Goal: Task Accomplishment & Management: Complete application form

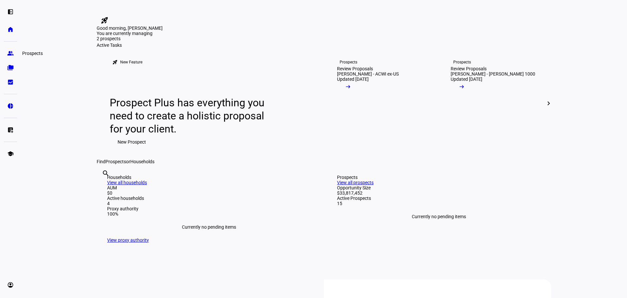
click at [11, 52] on eth-mat-symbol "group" at bounding box center [10, 53] width 7 height 7
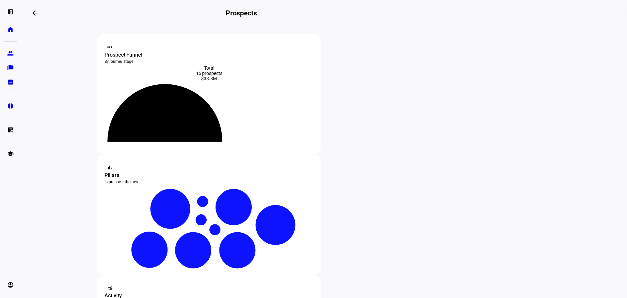
type input "guest"
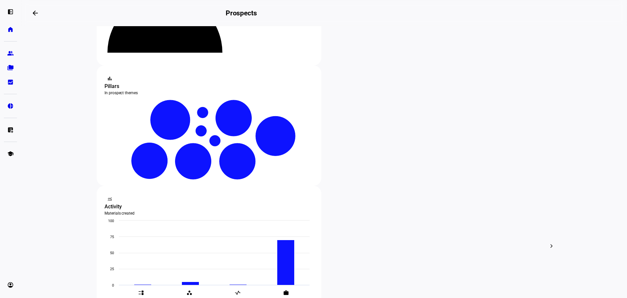
scroll to position [98, 0]
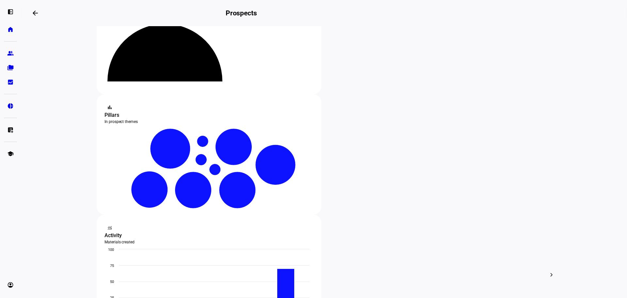
scroll to position [0, 0]
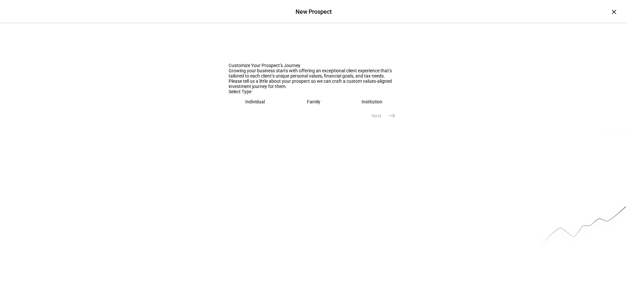
click at [251, 104] on div "Individual" at bounding box center [255, 101] width 20 height 5
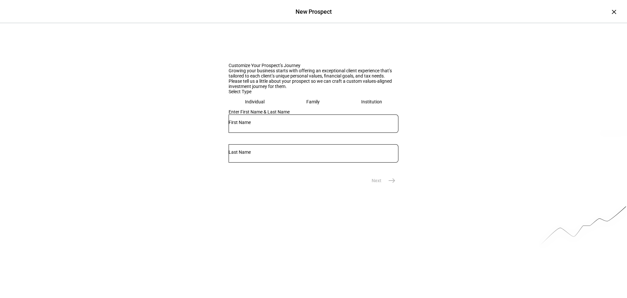
click at [252, 125] on input "text" at bounding box center [314, 122] width 170 height 5
type input "Austin"
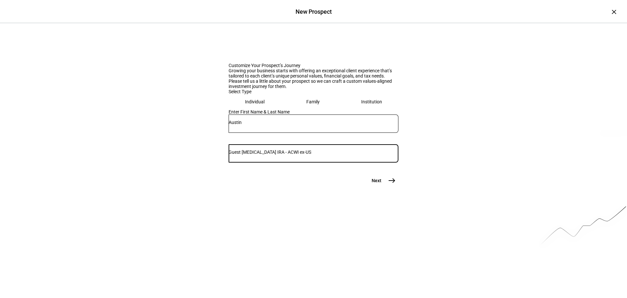
drag, startPoint x: 383, startPoint y: 214, endPoint x: 329, endPoint y: 215, distance: 53.9
click at [329, 155] on input "Guest [MEDICAL_DATA] IRA - ACWI ex-US" at bounding box center [314, 151] width 170 height 5
type input "Guest"
click at [393, 184] on mat-icon "east" at bounding box center [392, 180] width 8 height 8
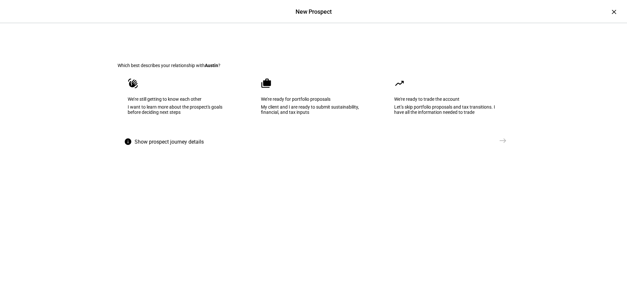
click at [283, 115] on div "My client and I are ready to submit sustainability, financial, and tax inputs" at bounding box center [313, 109] width 105 height 10
click at [502, 144] on mat-icon "east" at bounding box center [503, 141] width 8 height 8
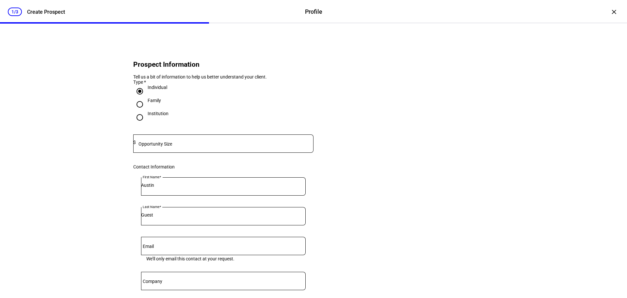
click at [154, 153] on div at bounding box center [225, 143] width 178 height 18
click at [149, 145] on input at bounding box center [225, 142] width 178 height 5
paste input "1,405,072"
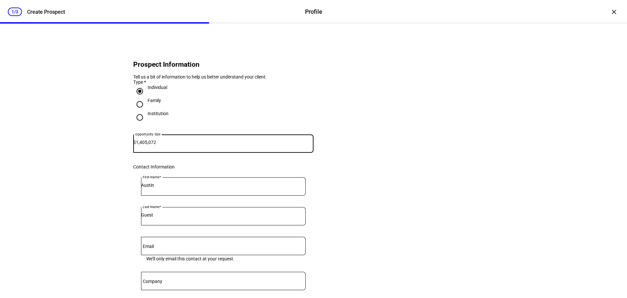
click at [274, 85] on div "Type *" at bounding box center [223, 81] width 180 height 5
click at [161, 145] on input "1,405,072" at bounding box center [225, 142] width 178 height 5
click at [160, 145] on input "1,405,072" at bounding box center [225, 142] width 178 height 5
paste input "37,144."
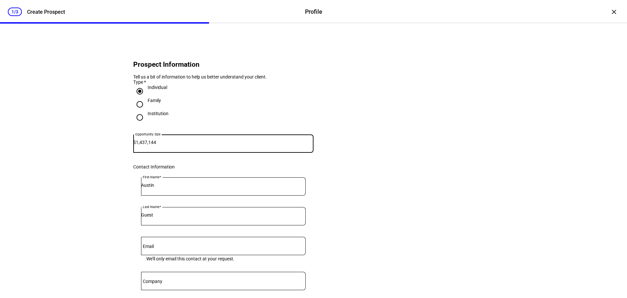
type input "1,437,144"
click at [350, 136] on eth-form-card "Prospect Information Tell us a bit of information to help us better understand …" at bounding box center [314, 218] width 392 height 358
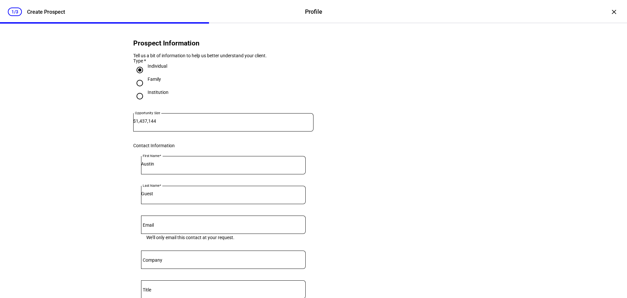
scroll to position [33, 0]
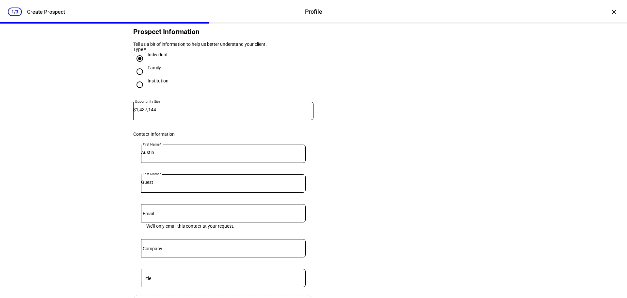
click at [179, 185] on input "Guest" at bounding box center [223, 181] width 165 height 5
paste input "1,437,144.72"
type input "Guest [MEDICAL_DATA] IRA - ACWI ex-US"
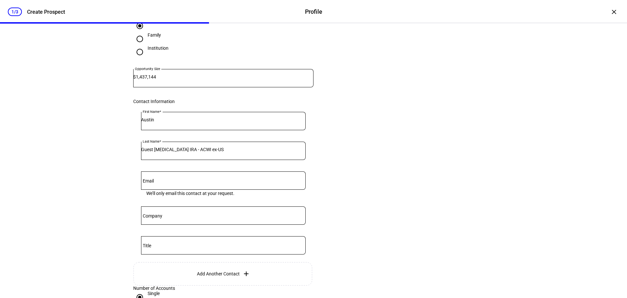
click at [187, 182] on input "Email" at bounding box center [223, 178] width 165 height 5
click at [186, 217] on input "Company" at bounding box center [223, 213] width 165 height 5
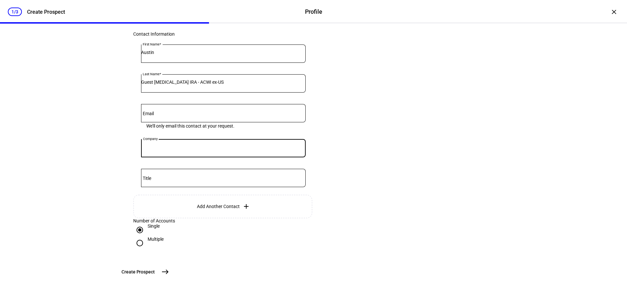
scroll to position [185, 0]
click at [169, 273] on mat-icon "east" at bounding box center [165, 272] width 8 height 8
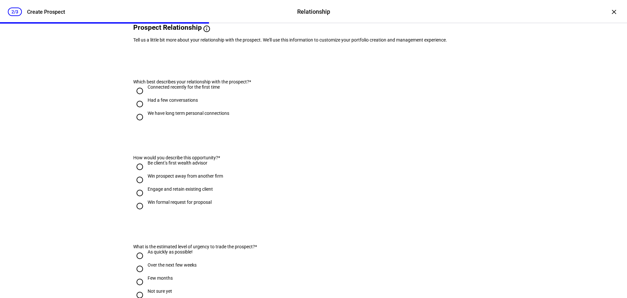
scroll to position [0, 0]
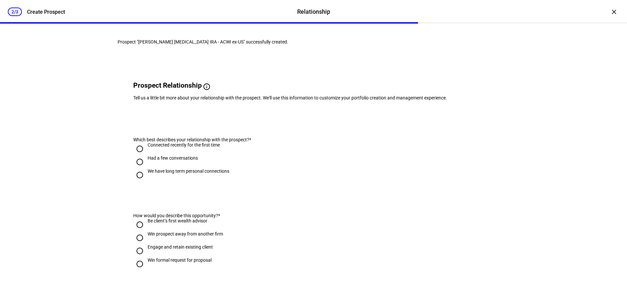
click at [137, 181] on input "We have long term personal connections" at bounding box center [139, 174] width 13 height 13
radio input "true"
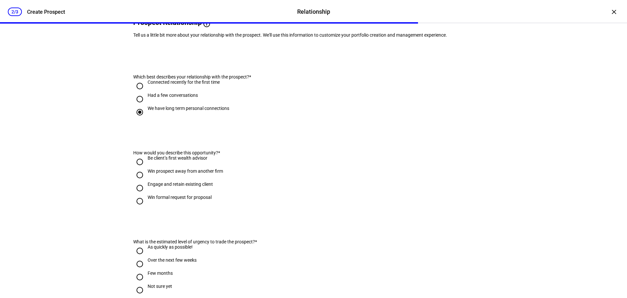
scroll to position [65, 0]
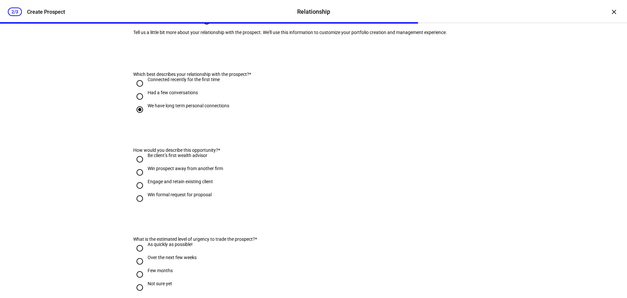
click at [139, 192] on input "Engage and retain existing client" at bounding box center [139, 185] width 13 height 13
radio input "true"
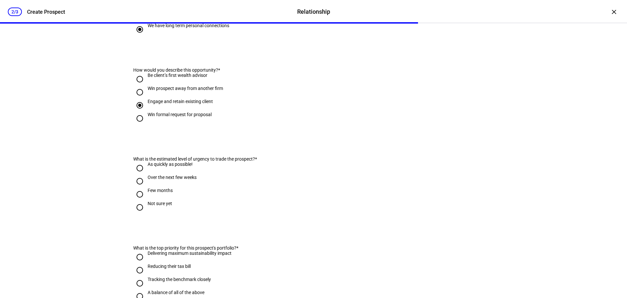
scroll to position [163, 0]
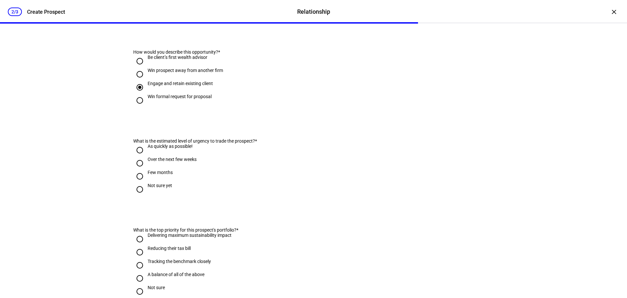
click at [139, 157] on input "As quickly as possible!" at bounding box center [139, 149] width 13 height 13
radio input "true"
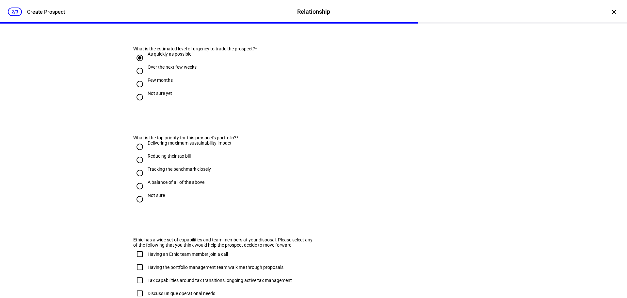
scroll to position [261, 0]
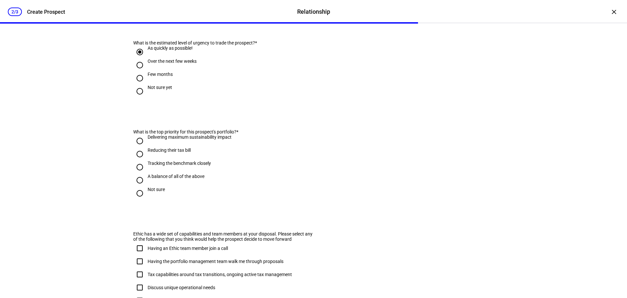
click at [138, 200] on input "Not sure" at bounding box center [139, 193] width 13 height 13
radio input "true"
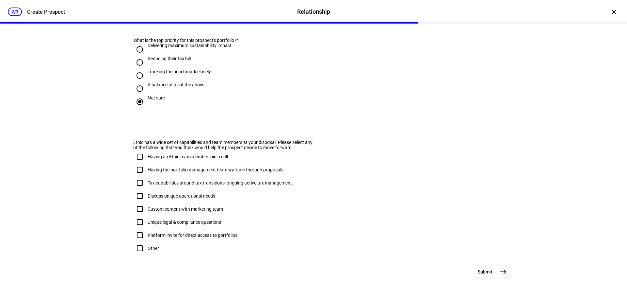
scroll to position [388, 0]
click at [138, 241] on input "Other" at bounding box center [139, 247] width 13 height 13
checkbox input "true"
click at [500, 270] on mat-icon "east" at bounding box center [503, 272] width 8 height 8
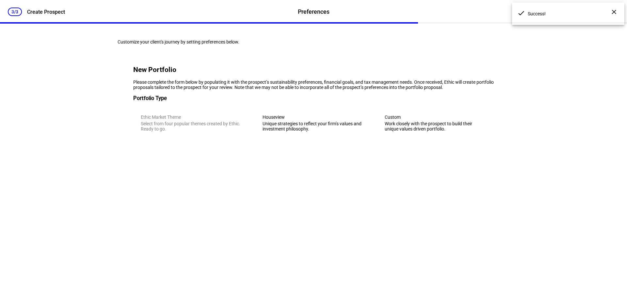
scroll to position [0, 0]
click at [334, 131] on div "Unique strategies to reflect your firm’s values and investment philosophy." at bounding box center [314, 126] width 102 height 10
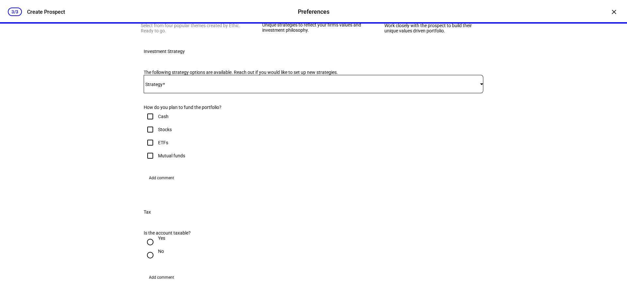
scroll to position [131, 0]
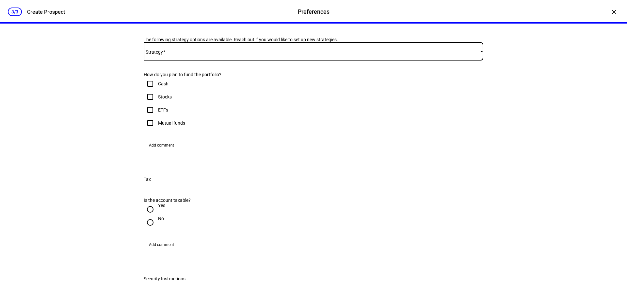
click at [168, 54] on span at bounding box center [312, 51] width 337 height 5
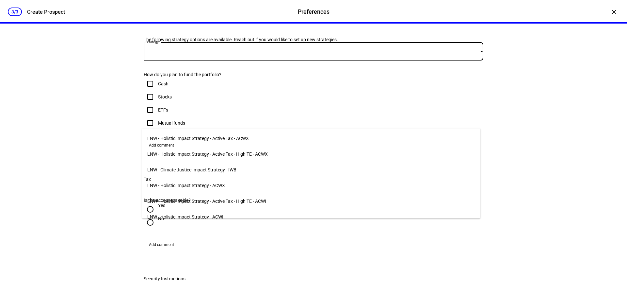
scroll to position [0, 0]
drag, startPoint x: 230, startPoint y: 121, endPoint x: 227, endPoint y: 117, distance: 4.6
click at [230, 121] on div at bounding box center [313, 149] width 627 height 298
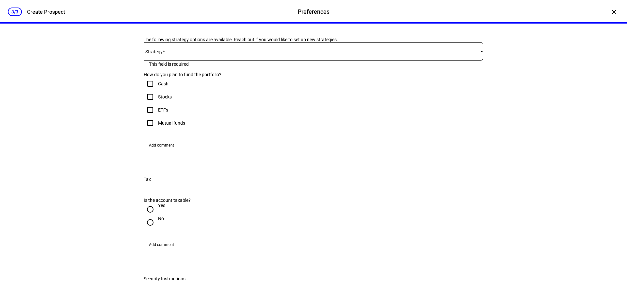
click at [227, 54] on span at bounding box center [312, 51] width 337 height 5
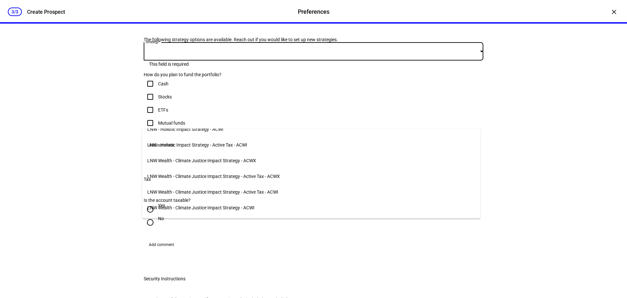
scroll to position [192, 0]
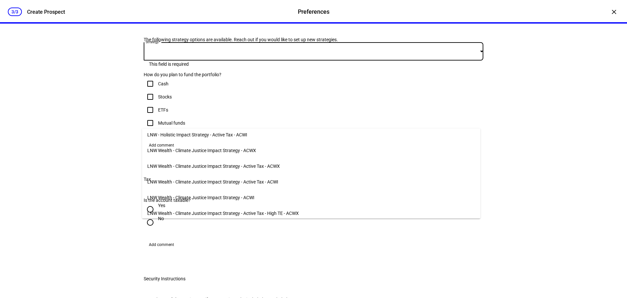
click at [232, 148] on span "LNW Wealth - Climate Justice Impact Strategy - ACWX" at bounding box center [201, 150] width 109 height 5
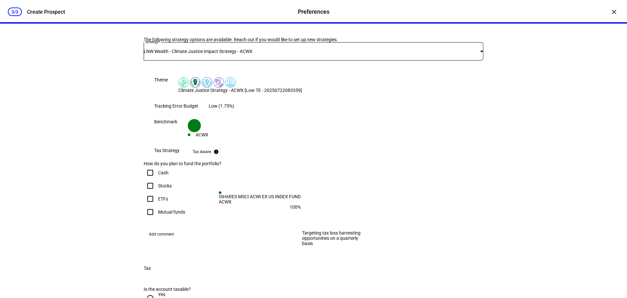
click at [219, 154] on mat-icon "info" at bounding box center [216, 151] width 5 height 5
click at [211, 154] on div "Tax Aware" at bounding box center [202, 151] width 18 height 5
click at [219, 154] on mat-icon "info" at bounding box center [216, 151] width 5 height 5
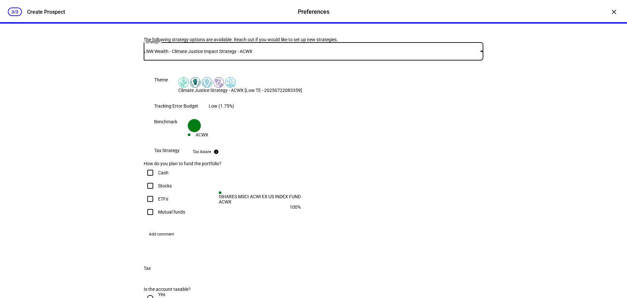
click at [248, 54] on span "LNW Wealth - Climate Justice Impact Strategy - ACWX" at bounding box center [198, 51] width 109 height 5
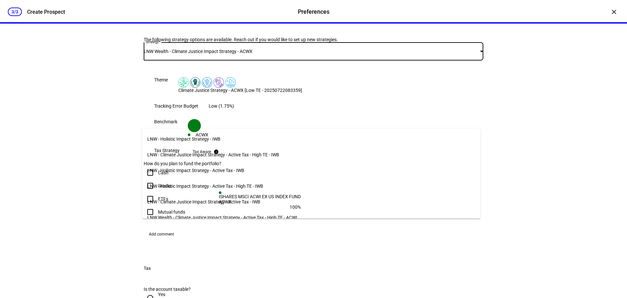
scroll to position [130, 0]
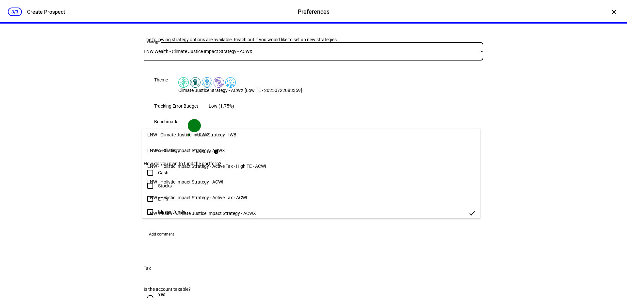
click at [241, 163] on span "LNW - Holistic Impact Strategy - Active Tax - High TE - ACWI" at bounding box center [206, 165] width 119 height 5
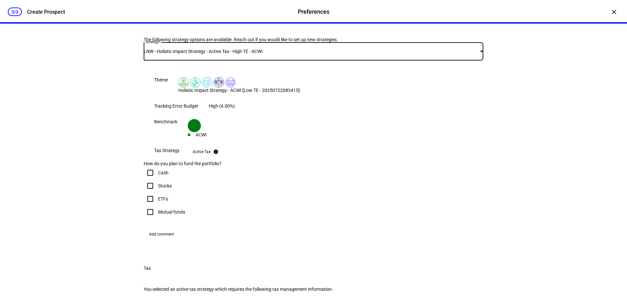
click at [256, 60] on div "LNW - Holistic Impact Strategy - Active Tax - High TE - ACWI" at bounding box center [314, 51] width 340 height 18
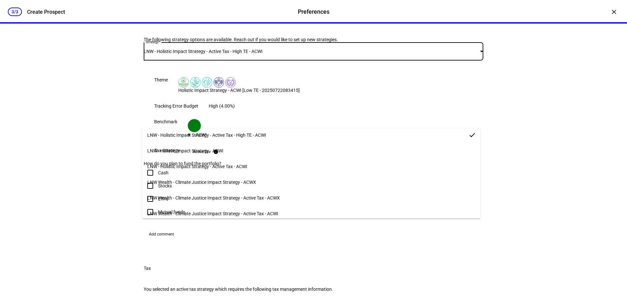
scroll to position [181, 0]
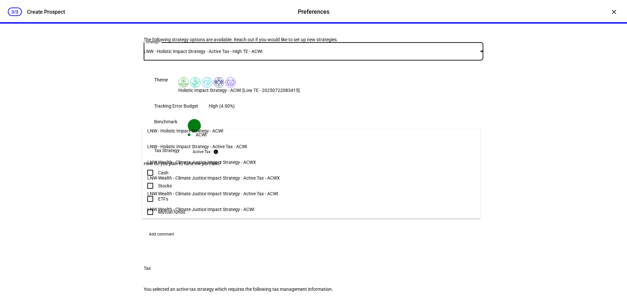
click at [218, 159] on span "LNW Wealth - Climate Justice Impact Strategy - ACWX" at bounding box center [201, 161] width 109 height 5
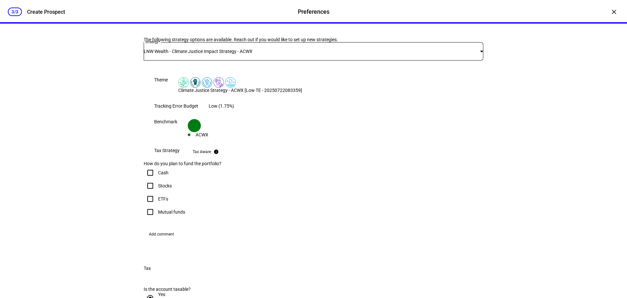
scroll to position [196, 0]
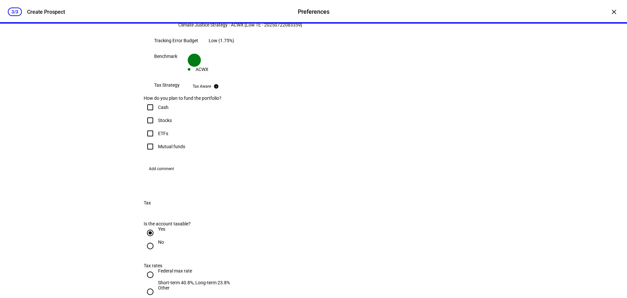
click at [150, 127] on input "Stocks" at bounding box center [150, 120] width 13 height 13
checkbox input "true"
click at [148, 140] on input "ETFs" at bounding box center [150, 133] width 13 height 13
checkbox input "true"
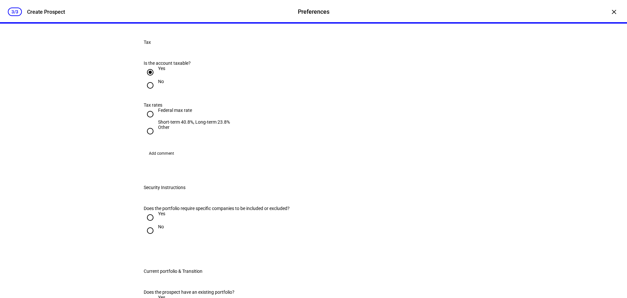
scroll to position [359, 0]
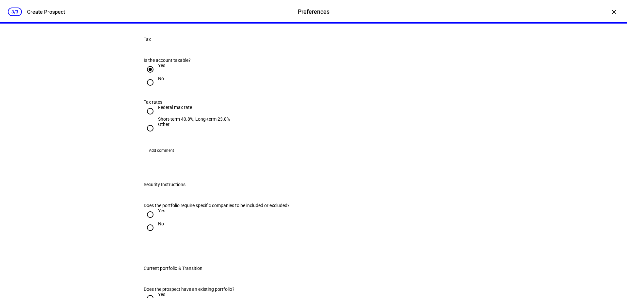
click at [91, 165] on div "3/3 Create Prospect Preferences Preferences Create Prospect × Customize your cl…" at bounding box center [313, 149] width 627 height 298
click at [148, 89] on input "No" at bounding box center [150, 82] width 13 height 13
radio input "true"
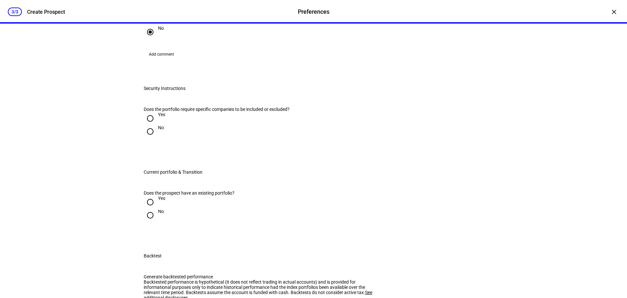
scroll to position [425, 0]
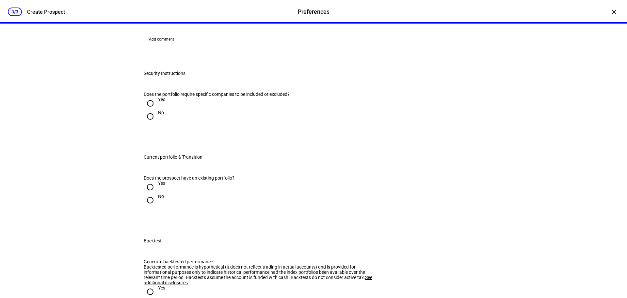
click at [147, 110] on input "Yes" at bounding box center [150, 103] width 13 height 13
radio input "true"
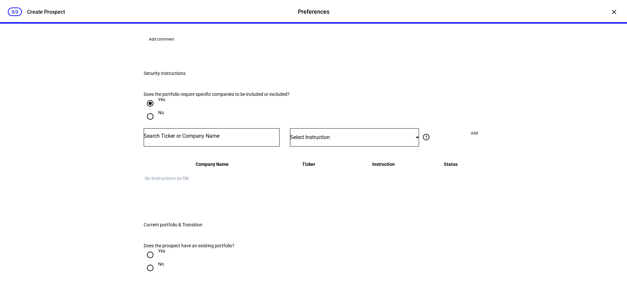
click at [209, 139] on input "Number" at bounding box center [212, 135] width 136 height 5
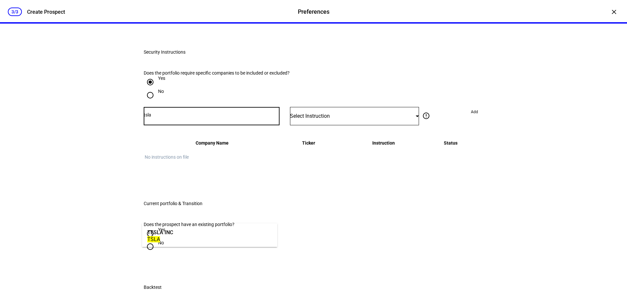
scroll to position [457, 0]
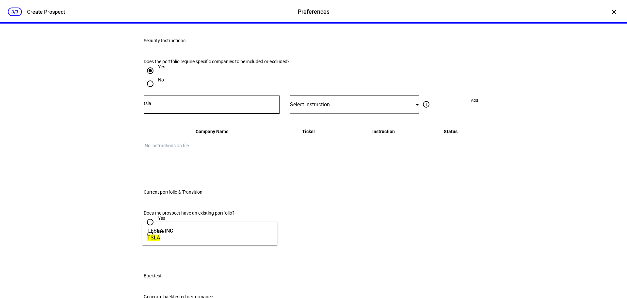
type input "tsla"
click at [175, 234] on mat-option "TESLA INC TSLA" at bounding box center [209, 233] width 135 height 18
click at [327, 114] on div "Select Instruction" at bounding box center [354, 104] width 129 height 18
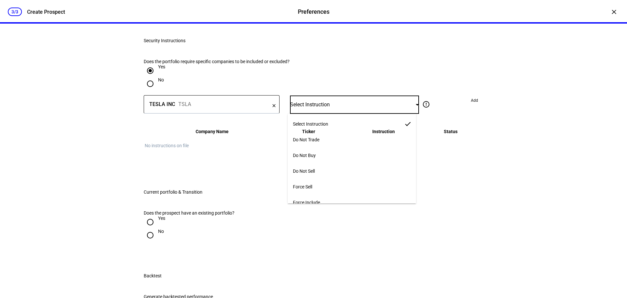
click at [314, 153] on span "Do Not Buy" at bounding box center [304, 155] width 23 height 5
click at [471, 106] on span "Add" at bounding box center [474, 100] width 7 height 10
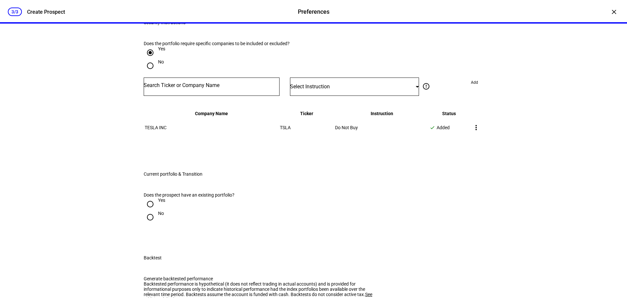
scroll to position [490, 0]
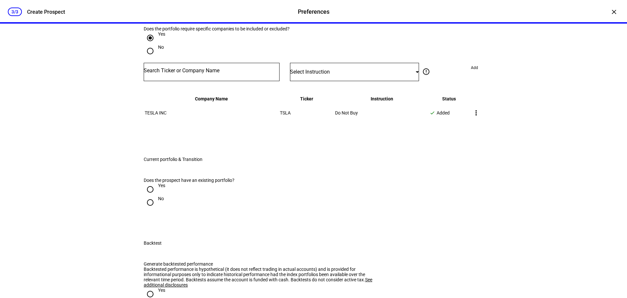
click at [198, 73] on input "Number" at bounding box center [212, 70] width 136 height 5
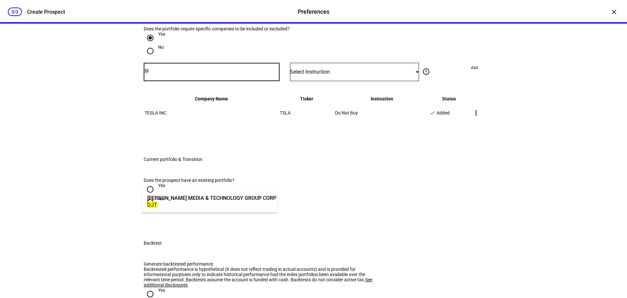
type input "djt"
click at [201, 206] on div "DJT" at bounding box center [211, 205] width 129 height 6
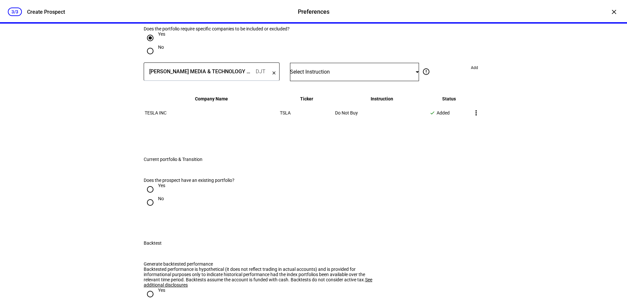
click at [328, 87] on div at bounding box center [354, 84] width 129 height 6
click at [327, 75] on span "Select Instruction" at bounding box center [310, 72] width 40 height 6
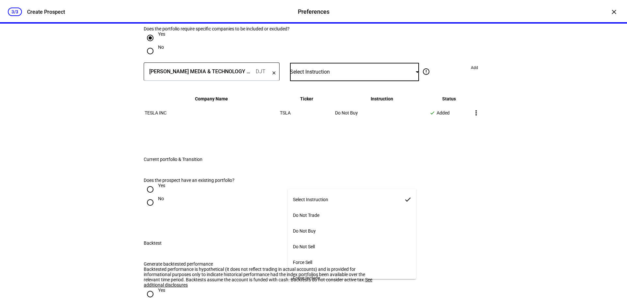
click at [326, 212] on mat-option "Do Not Trade" at bounding box center [352, 215] width 128 height 16
click at [312, 74] on span "Do Not Trade" at bounding box center [303, 71] width 26 height 5
click at [316, 228] on span "Do Not Buy" at bounding box center [304, 230] width 23 height 5
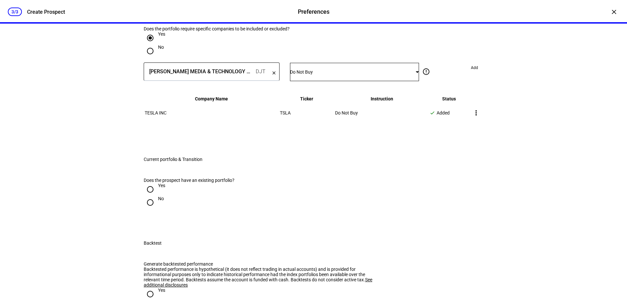
click at [471, 73] on span "Add" at bounding box center [474, 67] width 7 height 10
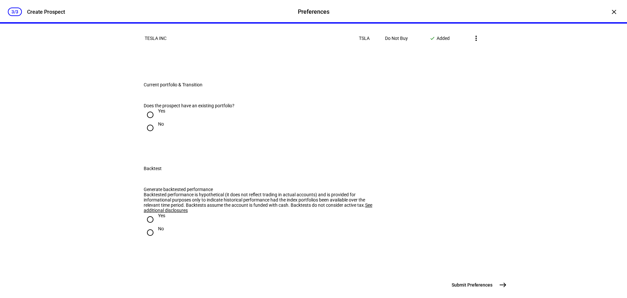
scroll to position [654, 0]
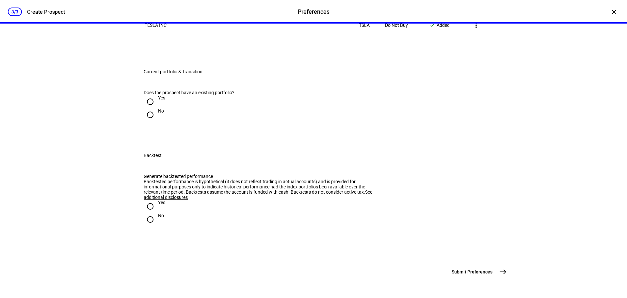
click at [146, 108] on input "Yes" at bounding box center [150, 101] width 13 height 13
radio input "true"
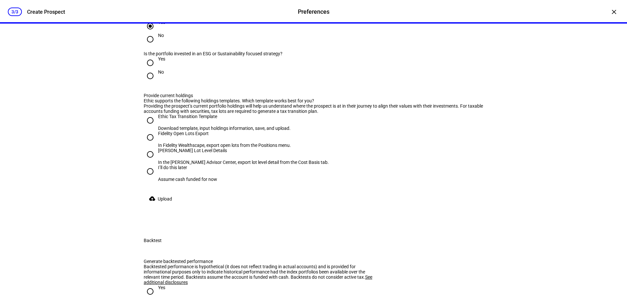
scroll to position [686, 0]
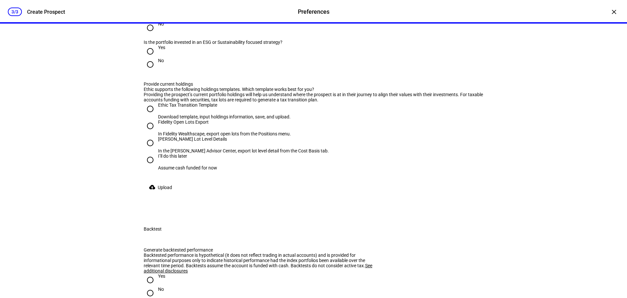
click at [149, 58] on input "Yes" at bounding box center [150, 51] width 13 height 13
radio input "true"
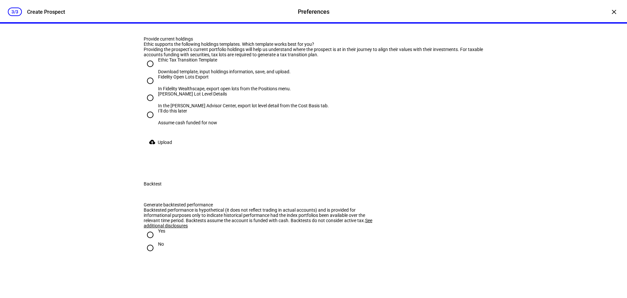
scroll to position [752, 0]
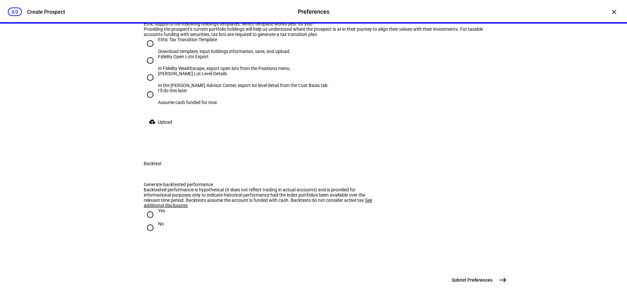
click at [146, 84] on input "[PERSON_NAME] Lot Level Details In the [PERSON_NAME] Advisor Center, export lot…" at bounding box center [150, 77] width 13 height 13
radio input "true"
click at [163, 128] on span "Upload" at bounding box center [165, 121] width 14 height 13
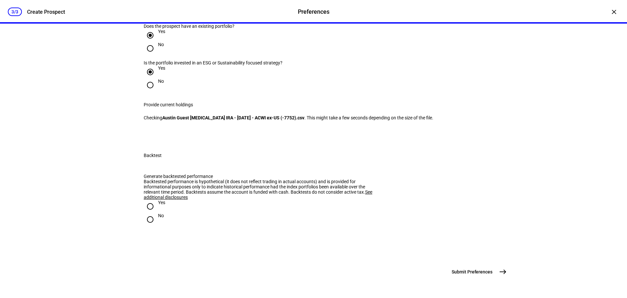
scroll to position [815, 0]
click at [148, 213] on input "No" at bounding box center [150, 219] width 13 height 13
radio input "true"
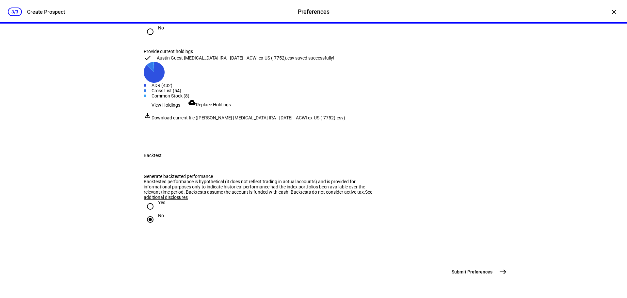
scroll to position [891, 0]
click at [499, 270] on mat-icon "east" at bounding box center [503, 272] width 8 height 8
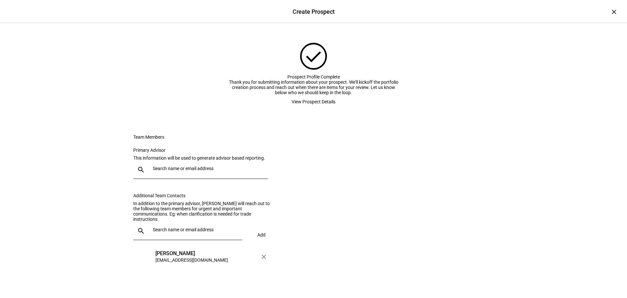
scroll to position [33, 0]
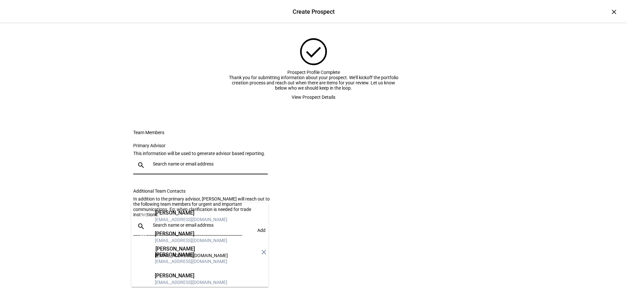
click at [188, 166] on input "text" at bounding box center [209, 163] width 112 height 5
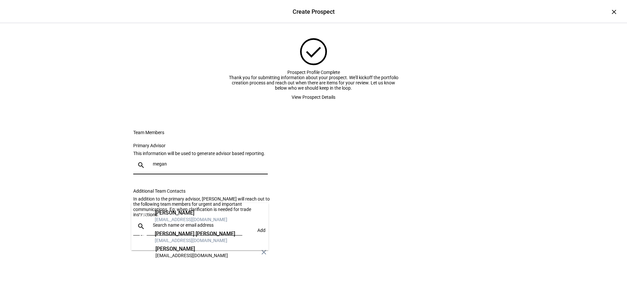
type input "megan"
click at [193, 237] on div "[EMAIL_ADDRESS][DOMAIN_NAME]" at bounding box center [195, 240] width 80 height 7
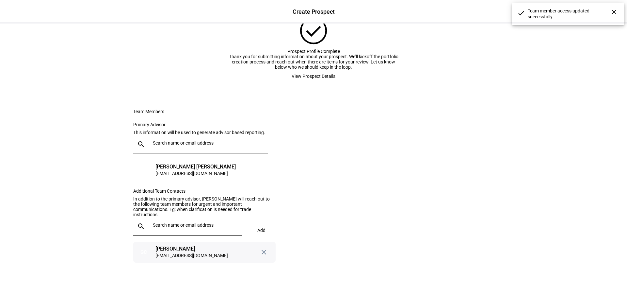
scroll to position [91, 0]
click at [198, 255] on div "[EMAIL_ADDRESS][DOMAIN_NAME]" at bounding box center [192, 255] width 73 height 7
click at [178, 258] on div "[EMAIL_ADDRESS][DOMAIN_NAME]" at bounding box center [192, 255] width 73 height 7
click at [175, 231] on div at bounding box center [193, 226] width 87 height 18
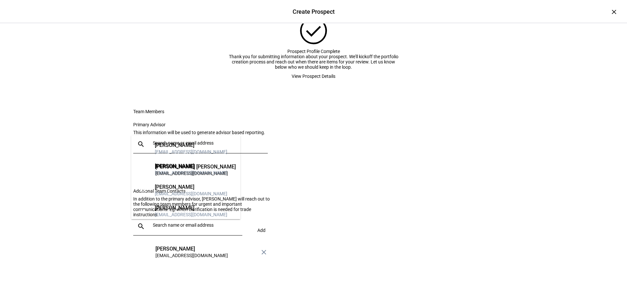
click at [80, 224] on div "Create Prospect Create Prospect × check_circle Prospect Profile Complete Thank …" at bounding box center [313, 149] width 627 height 298
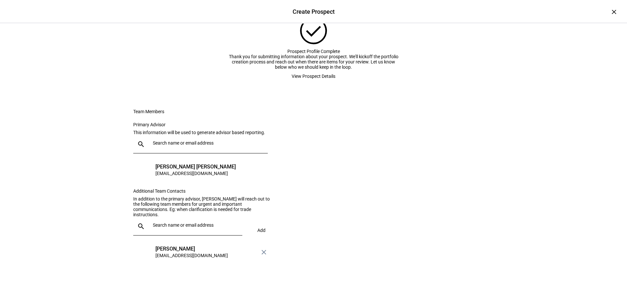
scroll to position [0, 0]
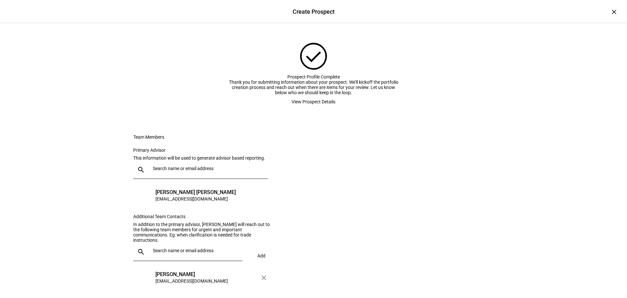
click at [319, 108] on span "View Prospect Details" at bounding box center [314, 101] width 44 height 13
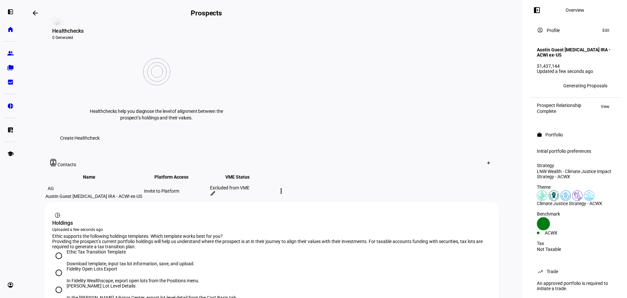
scroll to position [16, 0]
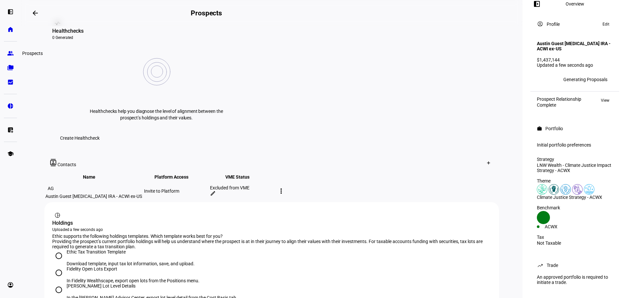
click at [11, 55] on eth-mat-symbol "group" at bounding box center [10, 53] width 7 height 7
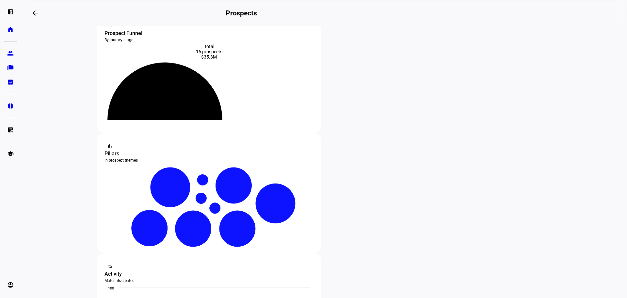
scroll to position [33, 0]
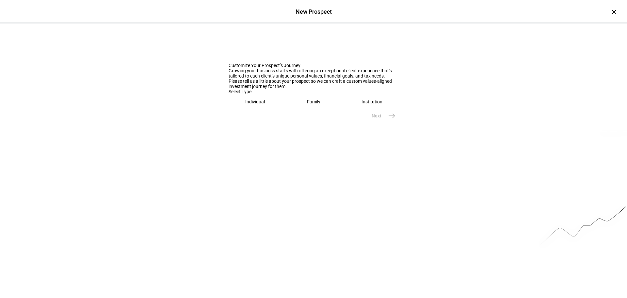
click at [264, 109] on eth-mega-radio-button "Individual" at bounding box center [255, 101] width 53 height 15
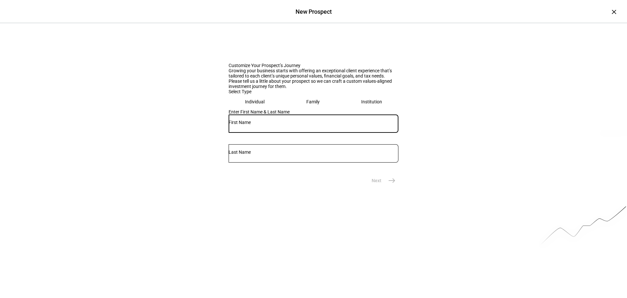
click at [267, 125] on input "text" at bounding box center [314, 122] width 170 height 5
type input "Austin"
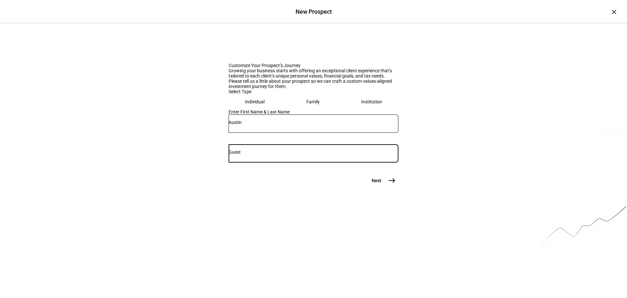
type input "Guest"
click at [389, 184] on mat-icon "east" at bounding box center [392, 180] width 8 height 8
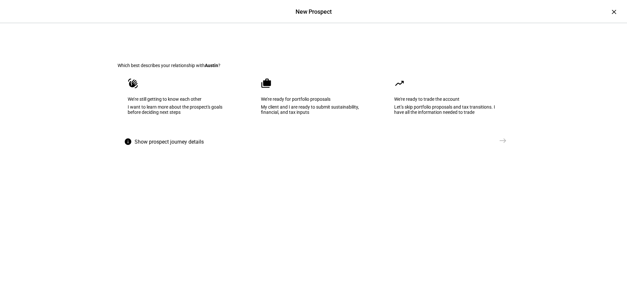
click at [298, 102] on div "We’re ready for portfolio proposals" at bounding box center [313, 98] width 105 height 5
click at [499, 144] on mat-icon "east" at bounding box center [503, 141] width 8 height 8
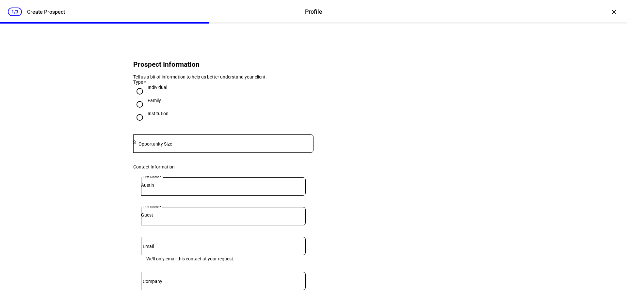
click at [164, 146] on mat-label "Opportunity Size" at bounding box center [156, 143] width 34 height 5
click at [155, 146] on mat-label "Opportunity Size" at bounding box center [156, 143] width 34 height 5
paste input "4,550,213.68"
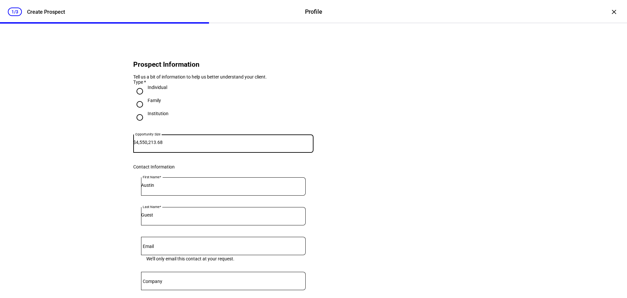
type input "4,550,213.68"
click at [123, 160] on eth-form-card "Prospect Information Tell us a bit of information to help us better understand …" at bounding box center [314, 218] width 392 height 358
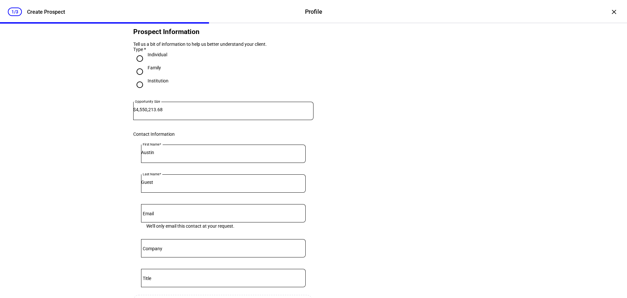
click at [179, 192] on div "Guest" at bounding box center [223, 183] width 165 height 18
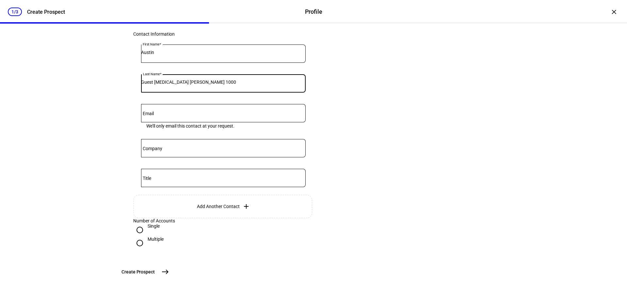
scroll to position [185, 0]
type input "Guest [MEDICAL_DATA] [PERSON_NAME] 1000"
click at [169, 272] on mat-icon "east" at bounding box center [165, 272] width 8 height 8
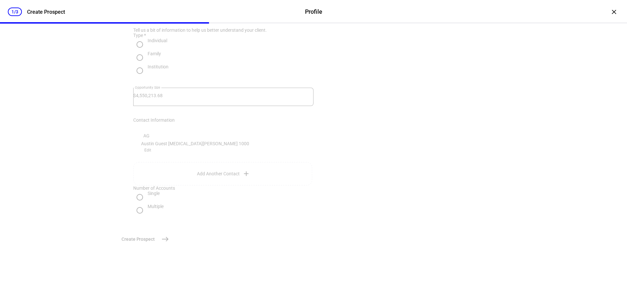
scroll to position [0, 0]
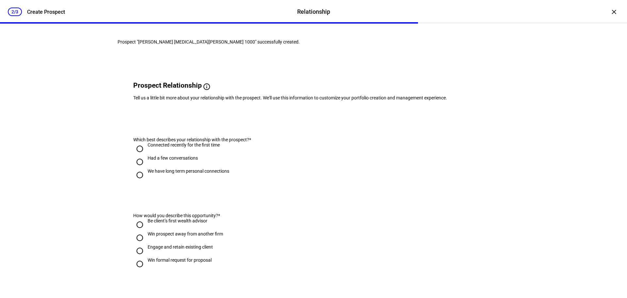
click at [143, 181] on input "We have long term personal connections" at bounding box center [139, 174] width 13 height 13
radio input "true"
click at [136, 257] on input "Engage and retain existing client" at bounding box center [139, 250] width 13 height 13
radio input "true"
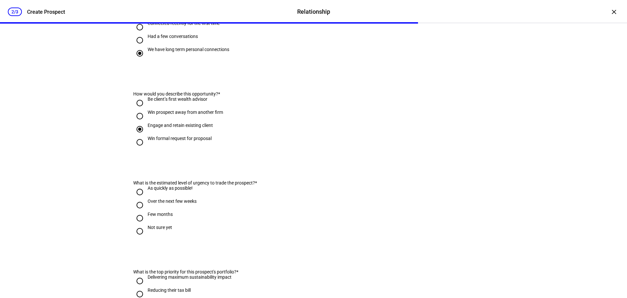
scroll to position [131, 0]
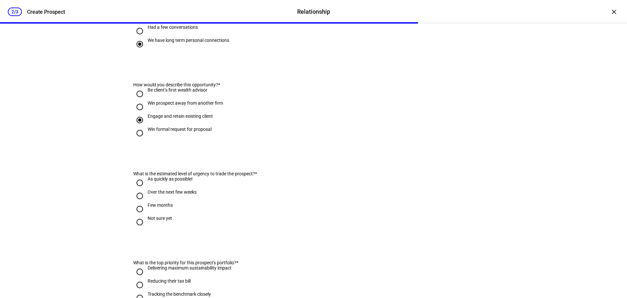
click at [137, 189] on input "As quickly as possible!" at bounding box center [139, 182] width 13 height 13
radio input "true"
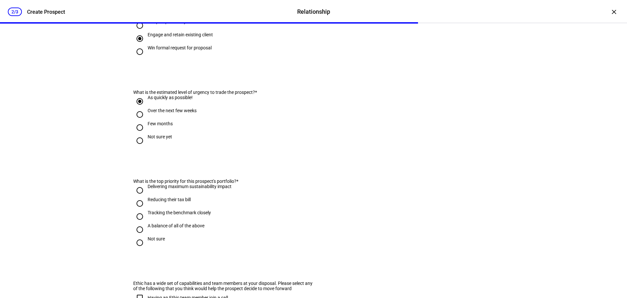
scroll to position [229, 0]
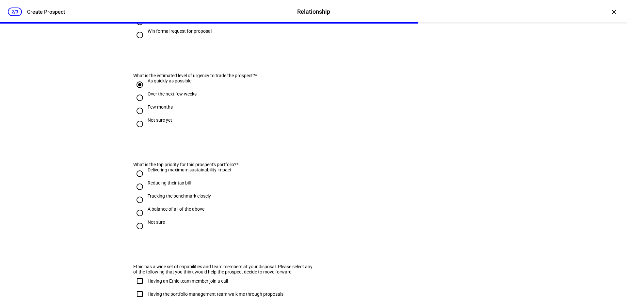
click at [137, 232] on input "Not sure" at bounding box center [139, 225] width 13 height 13
radio input "true"
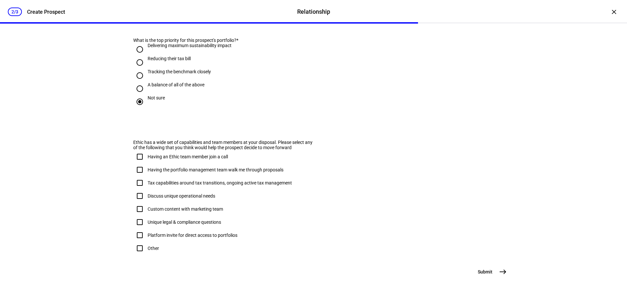
scroll to position [388, 0]
click at [138, 241] on input "Other" at bounding box center [139, 247] width 13 height 13
checkbox input "true"
click at [500, 271] on mat-icon "east" at bounding box center [503, 272] width 8 height 8
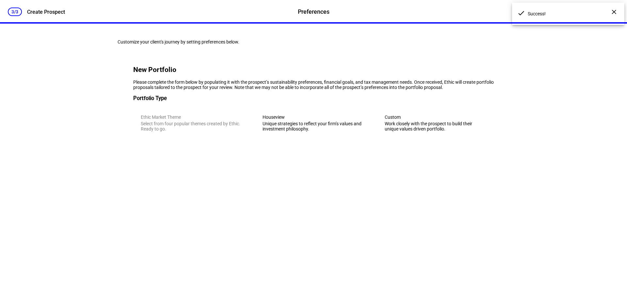
scroll to position [0, 0]
click at [283, 131] on div "Unique strategies to reflect your firm’s values and investment philosophy." at bounding box center [314, 126] width 102 height 10
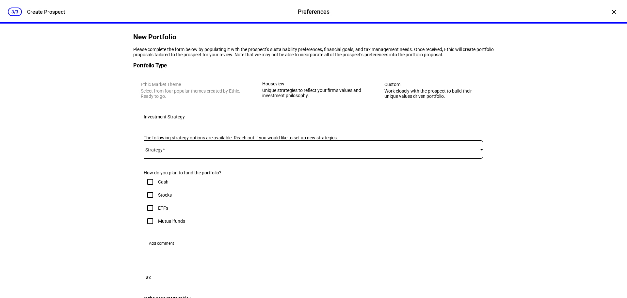
scroll to position [98, 0]
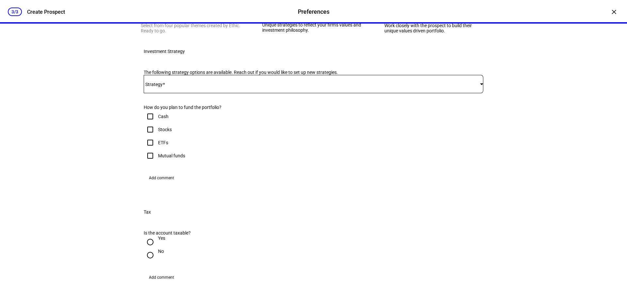
click at [146, 136] on input "Stocks" at bounding box center [150, 129] width 13 height 13
checkbox input "true"
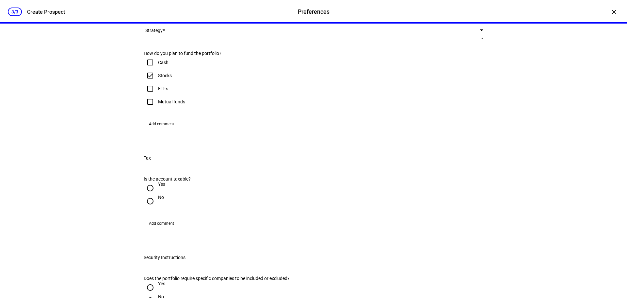
scroll to position [229, 0]
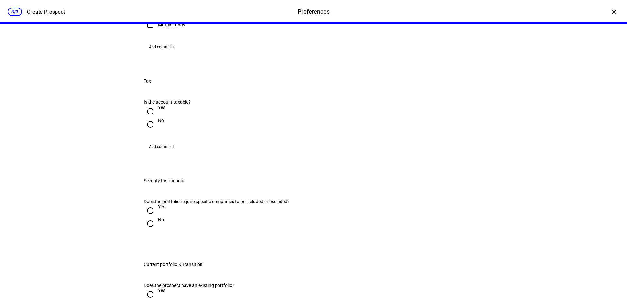
click at [147, 118] on input "Yes" at bounding box center [150, 111] width 13 height 13
radio input "true"
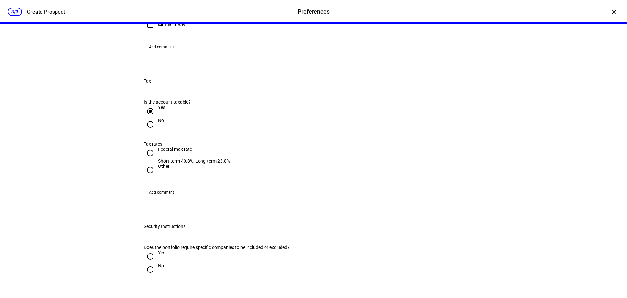
scroll to position [294, 0]
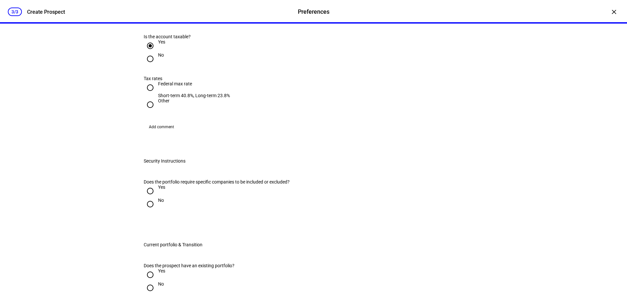
click at [148, 94] on input "Federal max rate Short-term 40.8%, Long-term 23.8%" at bounding box center [150, 87] width 13 height 13
radio input "true"
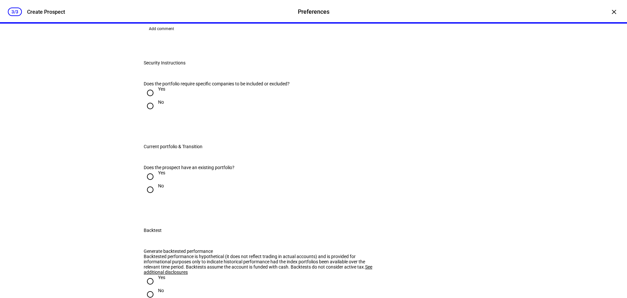
click at [146, 99] on input "Yes" at bounding box center [150, 92] width 13 height 13
radio input "true"
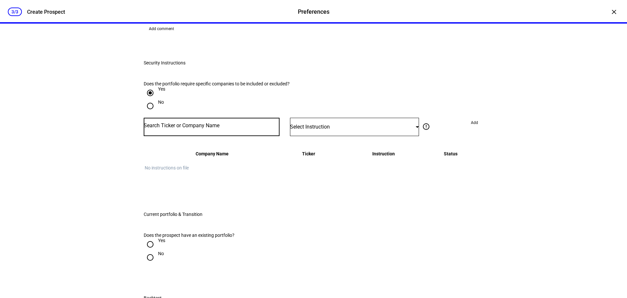
click at [179, 128] on input "Number" at bounding box center [212, 125] width 136 height 5
type input "tsla"
click at [199, 245] on mat-option "TESLA INC TSLA" at bounding box center [209, 247] width 135 height 18
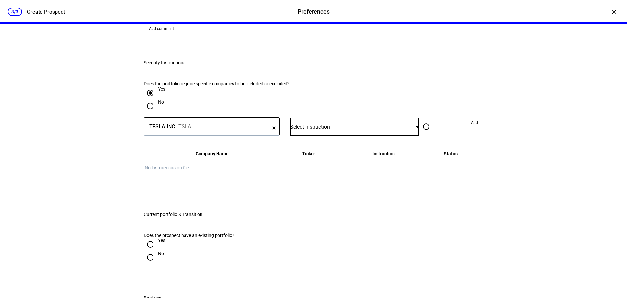
click at [342, 130] on div "Select Instruction" at bounding box center [353, 127] width 126 height 6
click at [316, 166] on span "Do Not Buy" at bounding box center [304, 168] width 23 height 5
click at [475, 128] on span at bounding box center [475, 122] width 18 height 10
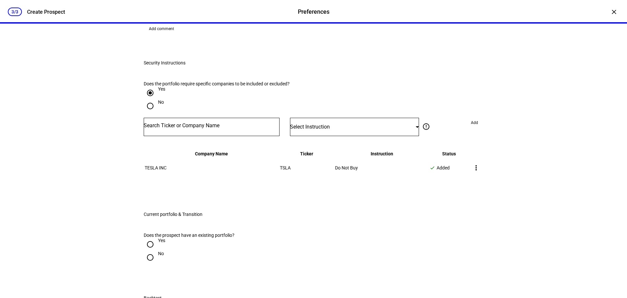
click at [186, 128] on input "Number" at bounding box center [212, 125] width 136 height 5
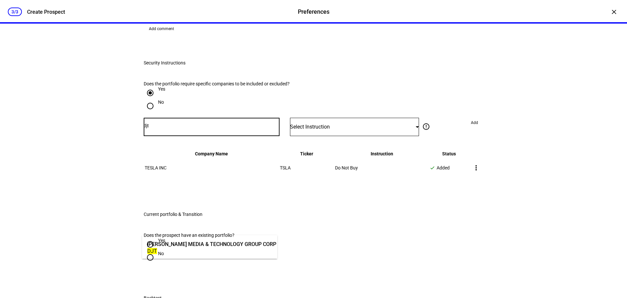
type input "djt"
drag, startPoint x: 187, startPoint y: 244, endPoint x: 181, endPoint y: 244, distance: 5.6
click at [181, 244] on div "[PERSON_NAME] MEDIA & TECHNOLOGY GROUP CORP" at bounding box center [211, 244] width 129 height 8
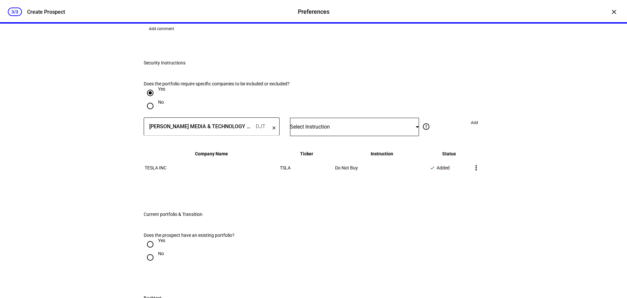
click at [317, 130] on span "Select Instruction" at bounding box center [310, 127] width 40 height 6
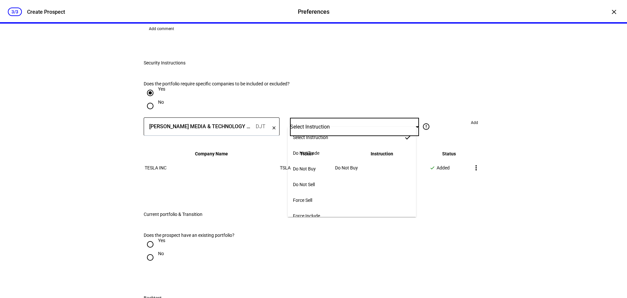
click at [316, 166] on span "Do Not Buy" at bounding box center [304, 168] width 23 height 5
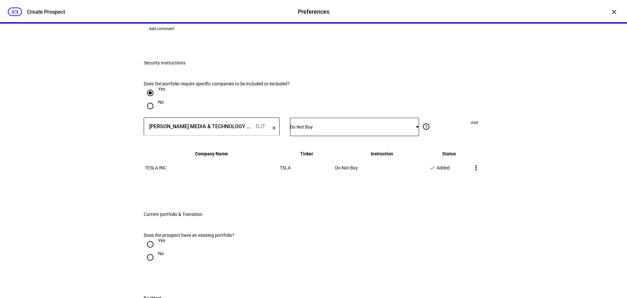
click at [473, 128] on span "Add" at bounding box center [474, 122] width 7 height 10
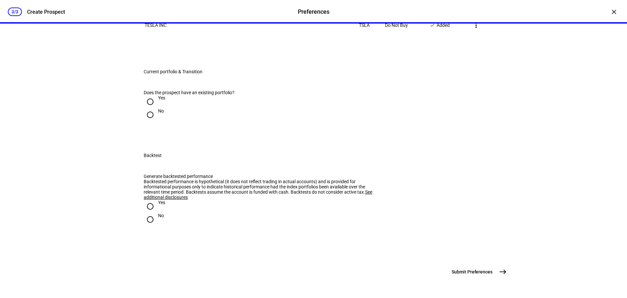
scroll to position [588, 0]
click at [147, 108] on input "Yes" at bounding box center [150, 101] width 13 height 13
radio input "true"
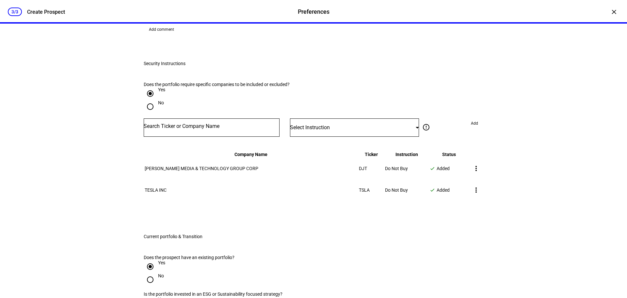
scroll to position [359, 0]
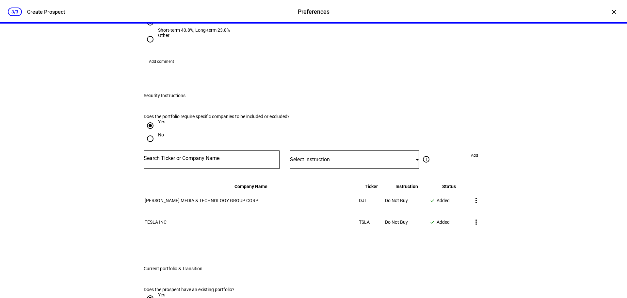
radio input "true"
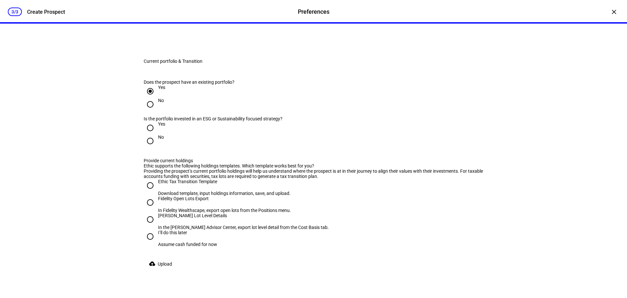
scroll to position [555, 0]
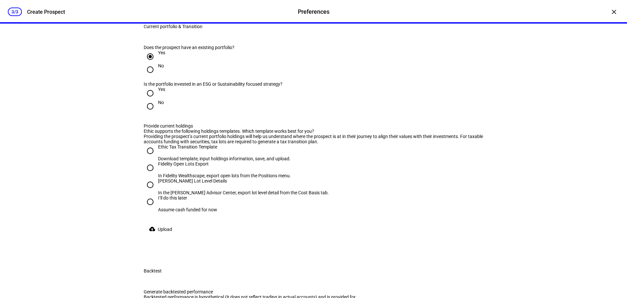
click at [149, 100] on input "Yes" at bounding box center [150, 93] width 13 height 13
radio input "true"
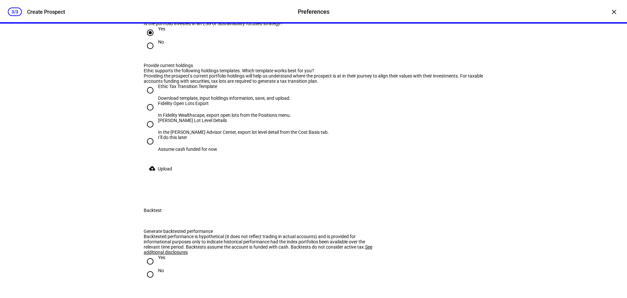
scroll to position [621, 0]
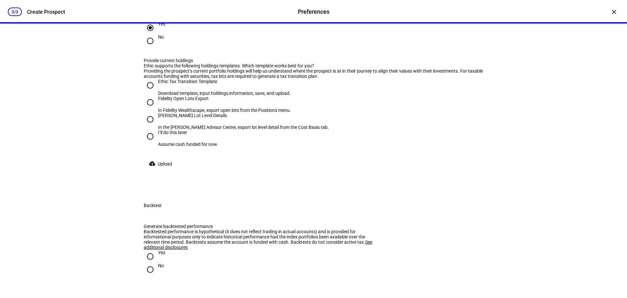
click at [148, 126] on input "[PERSON_NAME] Lot Level Details In the [PERSON_NAME] Advisor Center, export lot…" at bounding box center [150, 119] width 13 height 13
radio input "true"
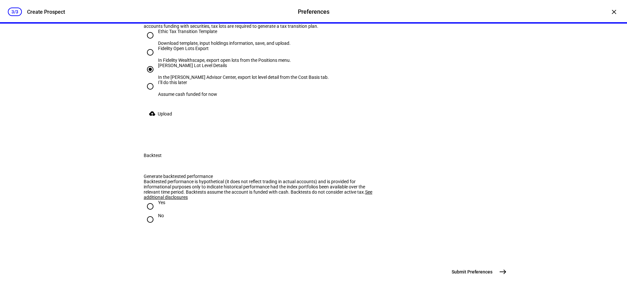
scroll to position [686, 0]
click at [164, 120] on span "Upload" at bounding box center [165, 113] width 14 height 13
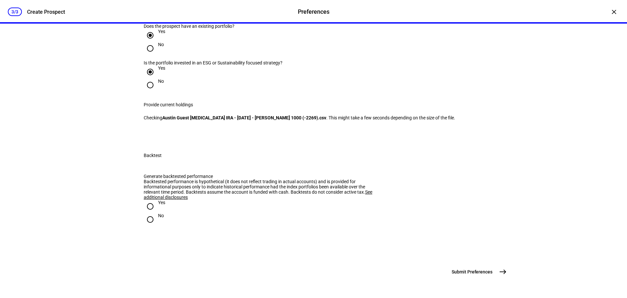
click at [146, 226] on input "No" at bounding box center [150, 219] width 13 height 13
radio input "true"
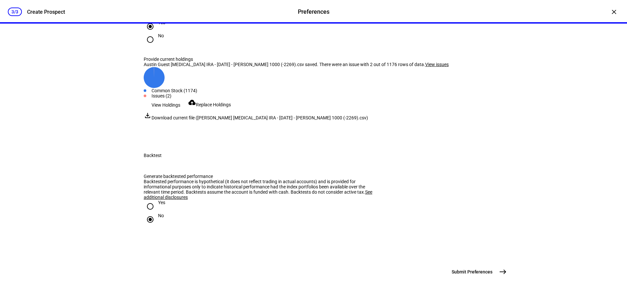
click at [425, 67] on span "View issues" at bounding box center [437, 64] width 24 height 5
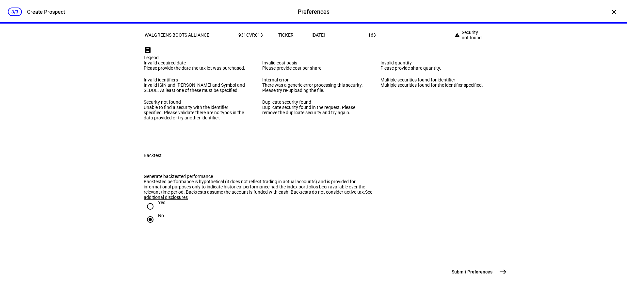
scroll to position [1140, 0]
click at [499, 272] on mat-icon "east" at bounding box center [503, 272] width 8 height 8
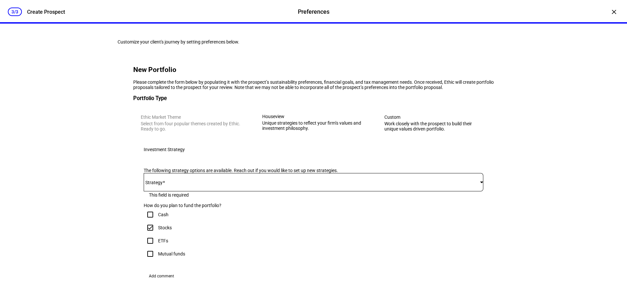
scroll to position [131, 0]
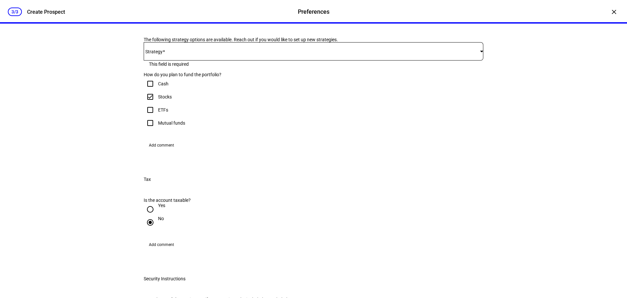
click at [170, 54] on span at bounding box center [312, 51] width 337 height 5
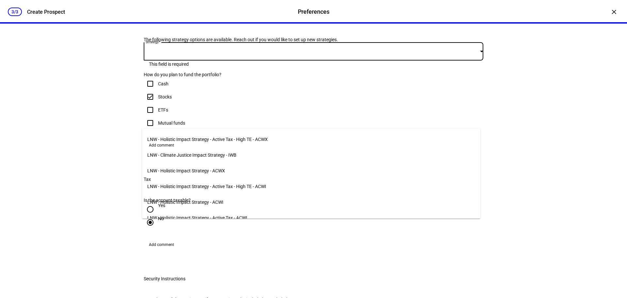
scroll to position [98, 0]
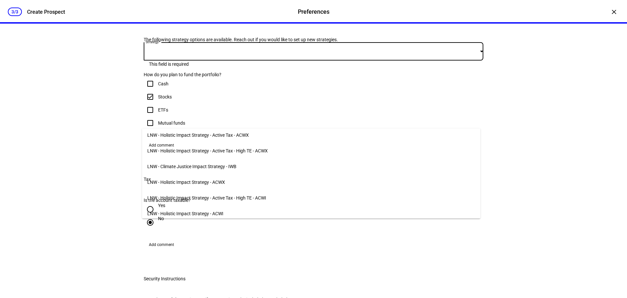
click at [225, 164] on span "LNW - Climate Justice Impact Strategy - IWB" at bounding box center [191, 166] width 89 height 5
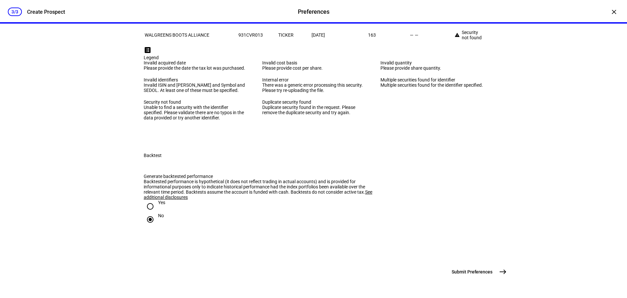
scroll to position [1241, 0]
click at [500, 268] on mat-icon "east" at bounding box center [503, 272] width 8 height 8
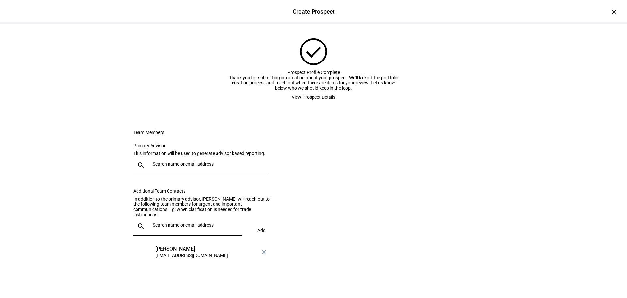
scroll to position [33, 0]
click at [181, 166] on input "text" at bounding box center [209, 163] width 112 height 5
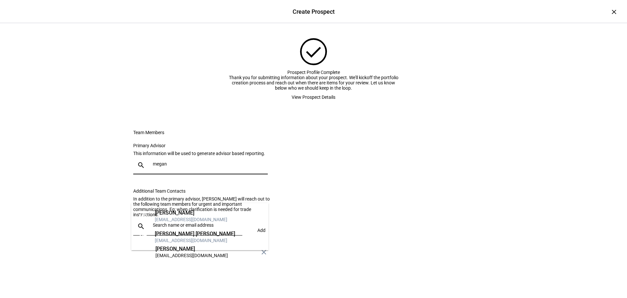
type input "megan"
click at [178, 237] on div "[EMAIL_ADDRESS][DOMAIN_NAME]" at bounding box center [195, 240] width 80 height 7
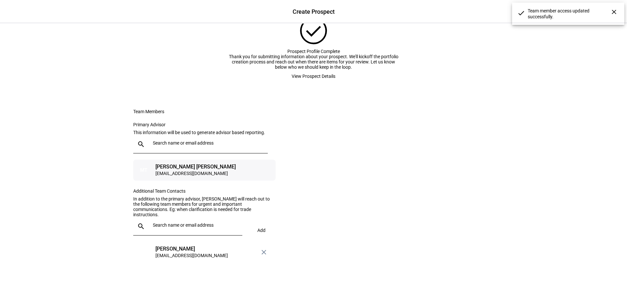
scroll to position [91, 0]
click at [167, 224] on div at bounding box center [193, 226] width 87 height 18
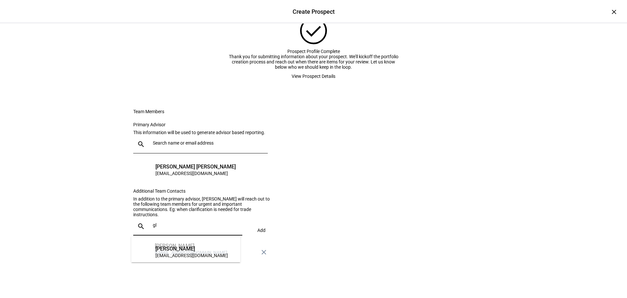
type input "gl"
click at [166, 246] on div "GC [PERSON_NAME] [EMAIL_ADDRESS][DOMAIN_NAME]" at bounding box center [185, 249] width 109 height 26
click at [299, 221] on eth-form-card "Team Members Primary Advisor This information will be used to generate advisor …" at bounding box center [314, 185] width 392 height 185
click at [316, 70] on span "View Prospect Details" at bounding box center [314, 76] width 44 height 13
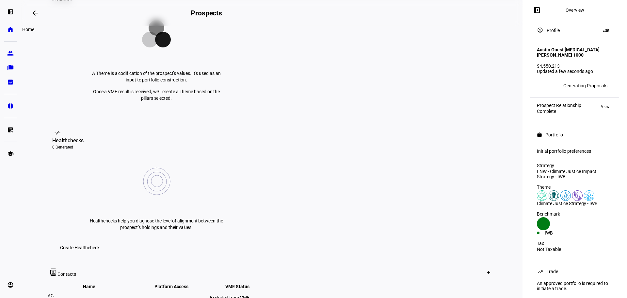
scroll to position [163, 0]
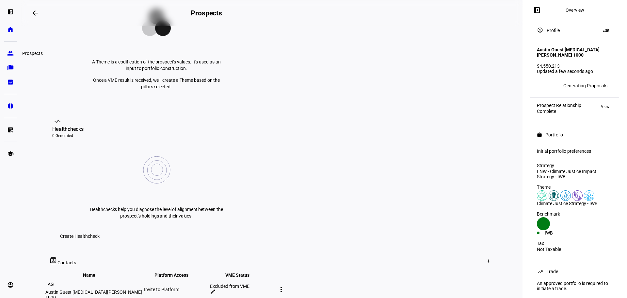
click at [11, 55] on eth-mat-symbol "group" at bounding box center [10, 53] width 7 height 7
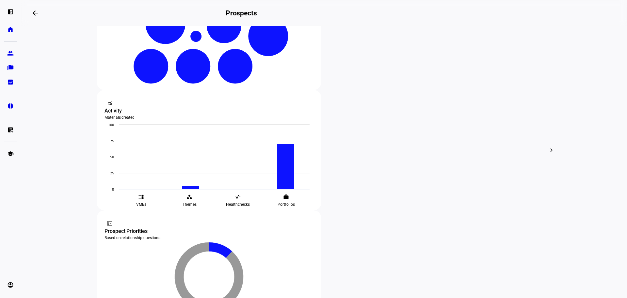
scroll to position [196, 0]
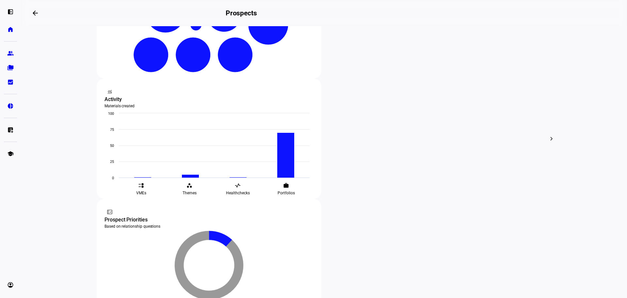
click at [297, 170] on div at bounding box center [313, 149] width 627 height 298
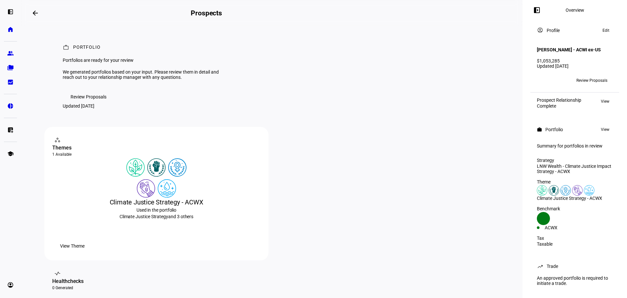
click at [88, 103] on span "Review Proposals" at bounding box center [89, 96] width 36 height 13
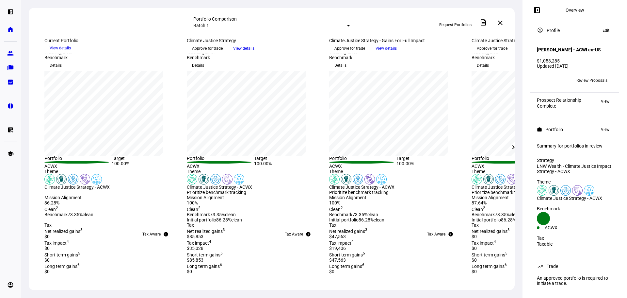
scroll to position [16, 0]
click at [586, 142] on div "Summary for portfolios in review" at bounding box center [575, 144] width 76 height 5
click at [551, 142] on div "Summary for portfolios in review" at bounding box center [575, 144] width 76 height 5
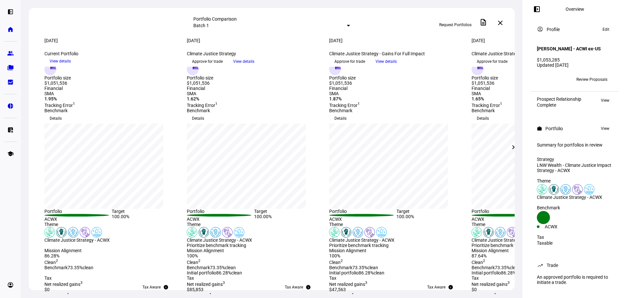
scroll to position [0, 0]
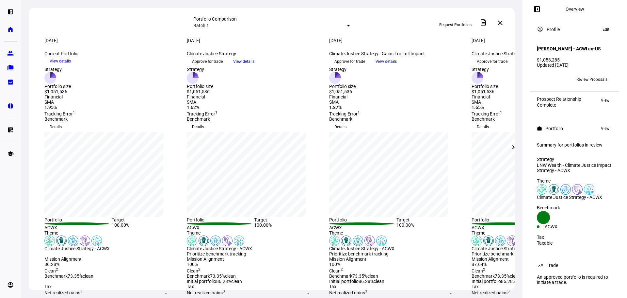
click at [510, 149] on mat-icon "chevron_right" at bounding box center [514, 147] width 8 height 8
